Goal: Check status: Check status

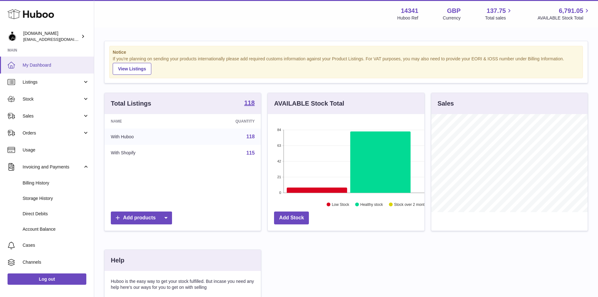
scroll to position [98, 157]
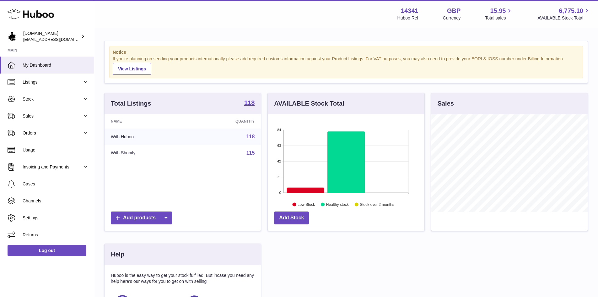
scroll to position [98, 157]
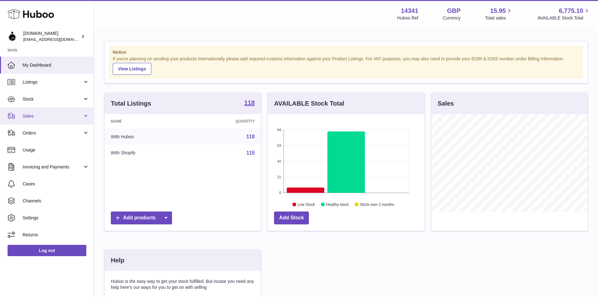
click at [25, 112] on link "Sales" at bounding box center [47, 115] width 94 height 17
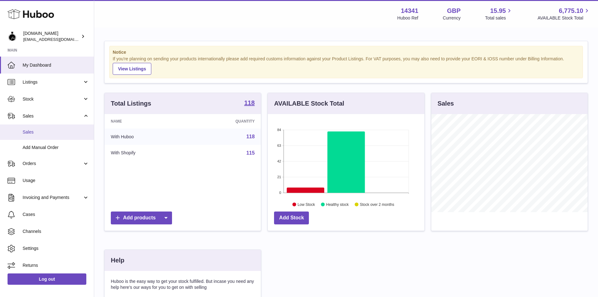
click at [51, 133] on span "Sales" at bounding box center [56, 132] width 67 height 6
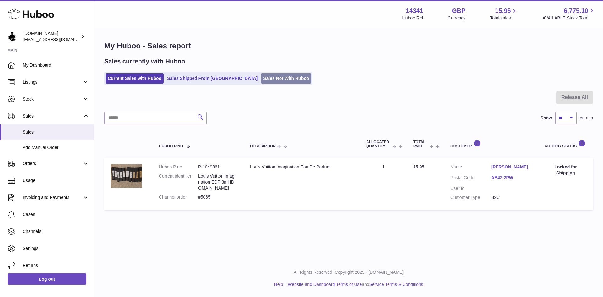
click at [261, 76] on link "Sales Not With Huboo" at bounding box center [286, 78] width 50 height 10
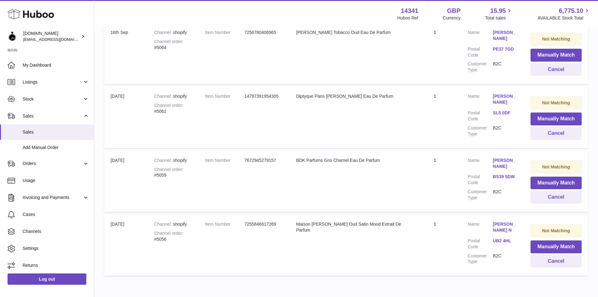
scroll to position [346, 0]
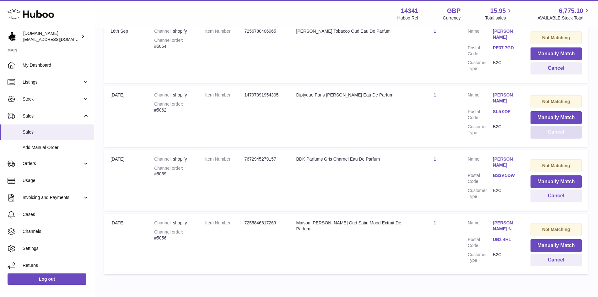
click at [562, 130] on button "Cancel" at bounding box center [556, 132] width 51 height 13
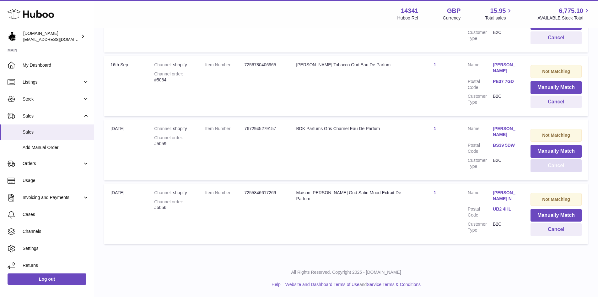
scroll to position [306, 0]
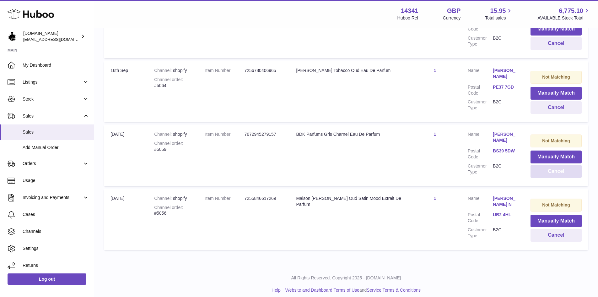
click at [554, 172] on button "Cancel" at bounding box center [556, 171] width 51 height 13
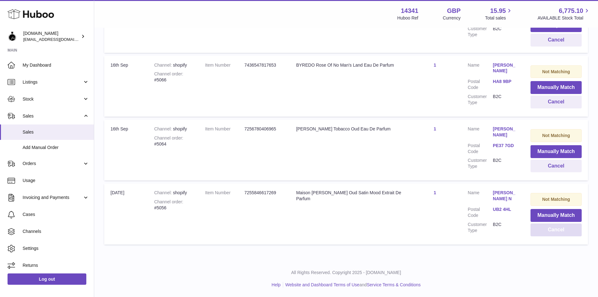
scroll to position [243, 0]
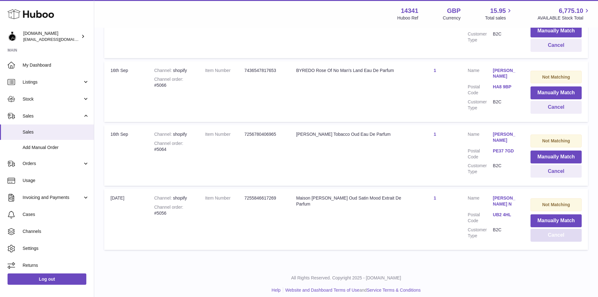
click at [558, 231] on button "Cancel" at bounding box center [556, 235] width 51 height 13
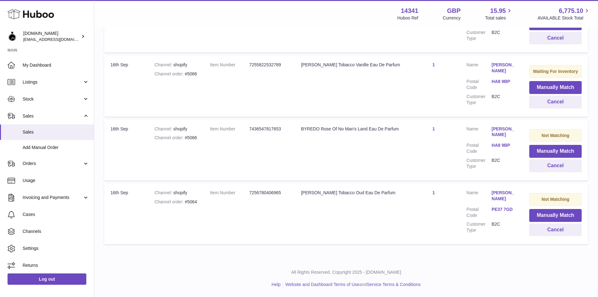
scroll to position [169, 0]
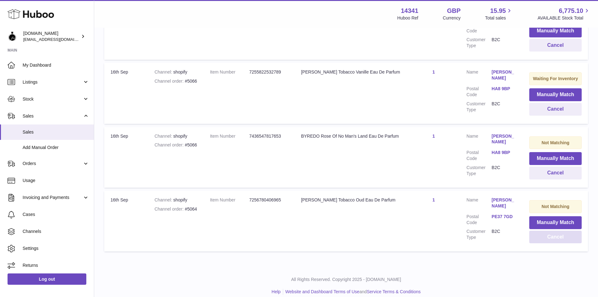
click at [564, 235] on button "Cancel" at bounding box center [556, 237] width 52 height 13
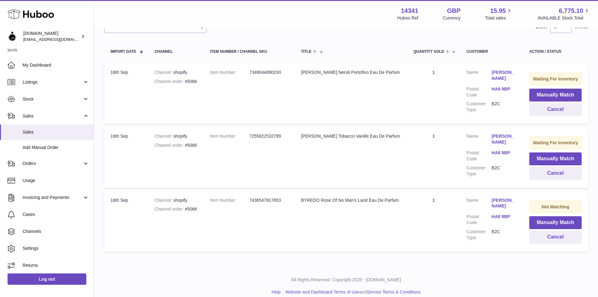
scroll to position [106, 0]
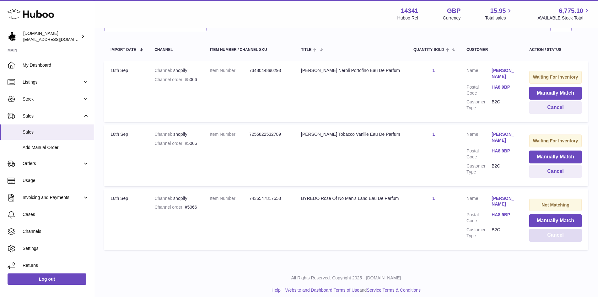
click at [552, 232] on button "Cancel" at bounding box center [556, 235] width 52 height 13
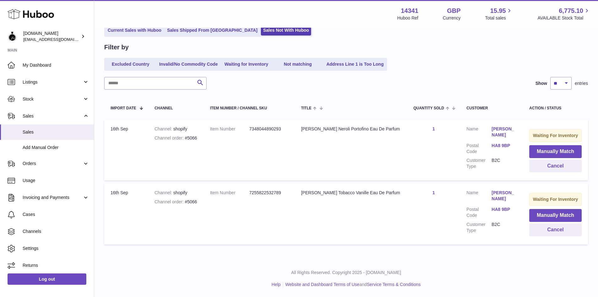
scroll to position [45, 0]
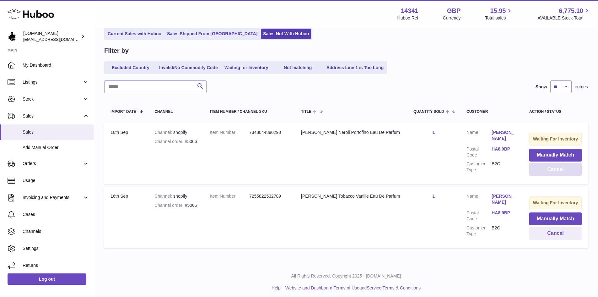
click at [558, 174] on button "Cancel" at bounding box center [556, 169] width 52 height 13
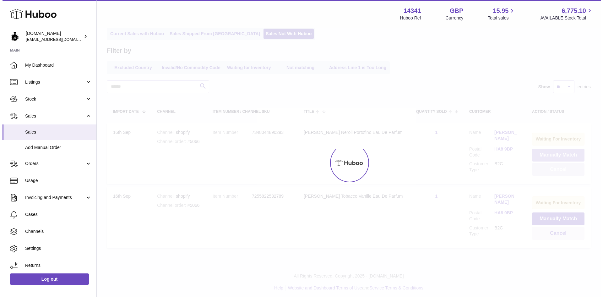
scroll to position [0, 0]
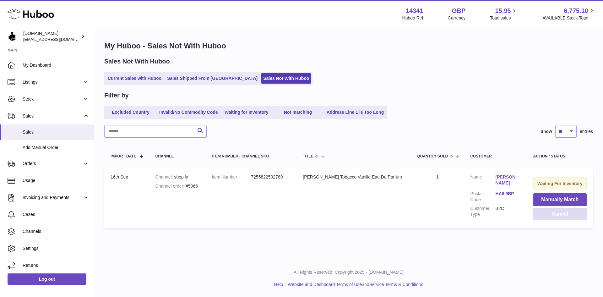
click at [560, 215] on button "Cancel" at bounding box center [559, 214] width 53 height 13
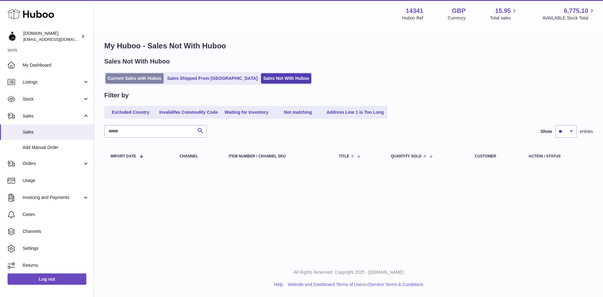
click at [136, 81] on link "Current Sales with Huboo" at bounding box center [135, 78] width 58 height 10
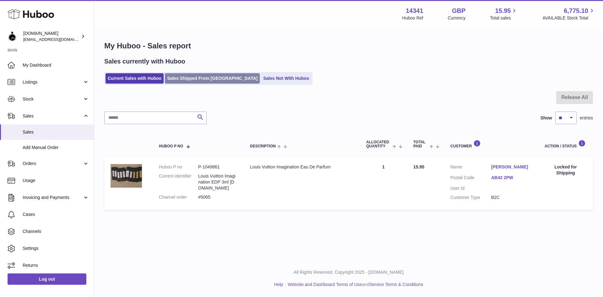
click at [178, 77] on link "Sales Shipped From [GEOGRAPHIC_DATA]" at bounding box center [212, 78] width 95 height 10
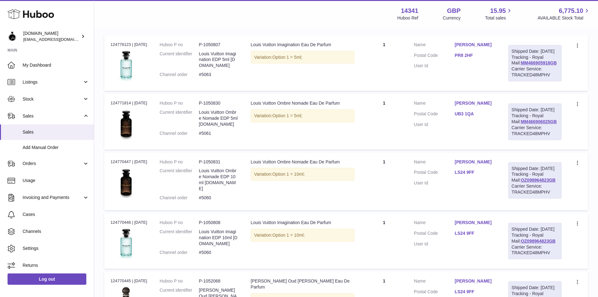
scroll to position [126, 0]
